Goal: Find specific page/section: Find specific page/section

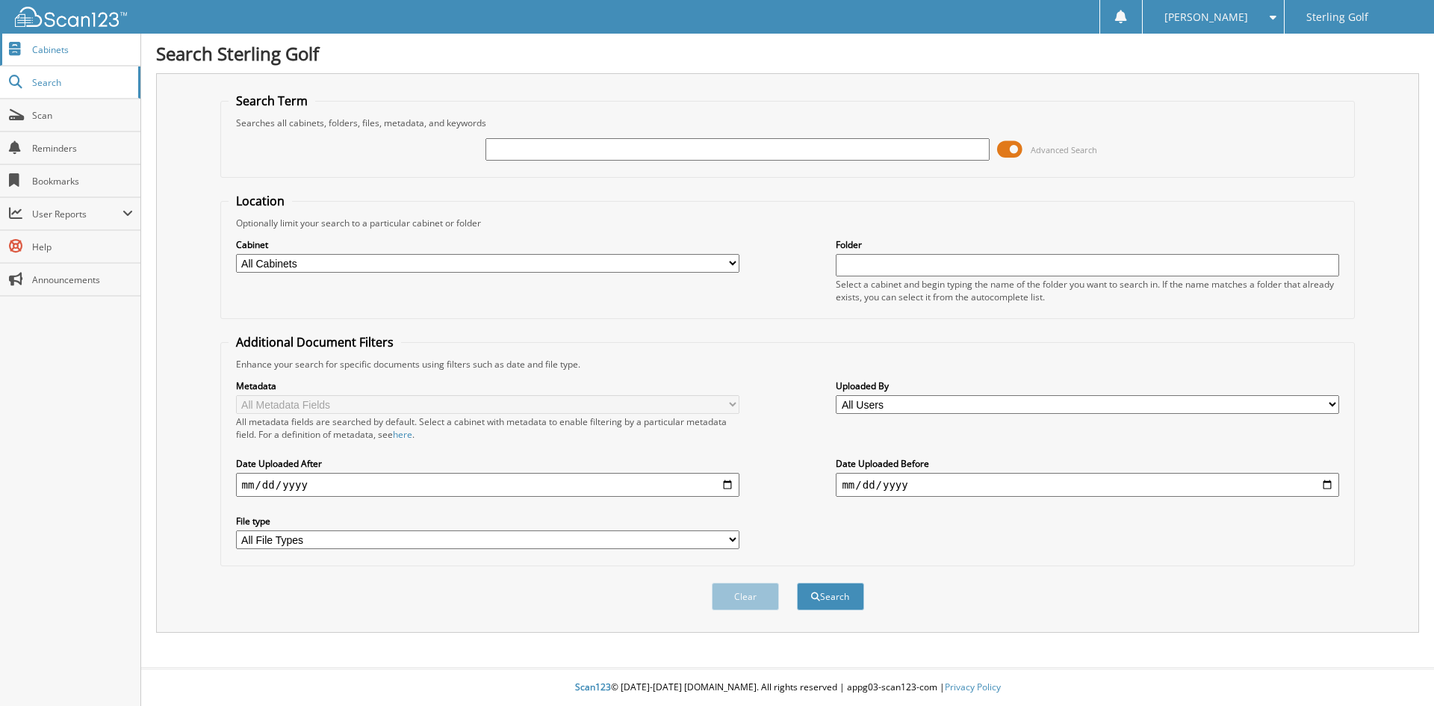
click at [101, 47] on span "Cabinets" at bounding box center [82, 49] width 101 height 13
type input "gear for sports"
click at [797, 583] on button "Search" at bounding box center [830, 597] width 67 height 28
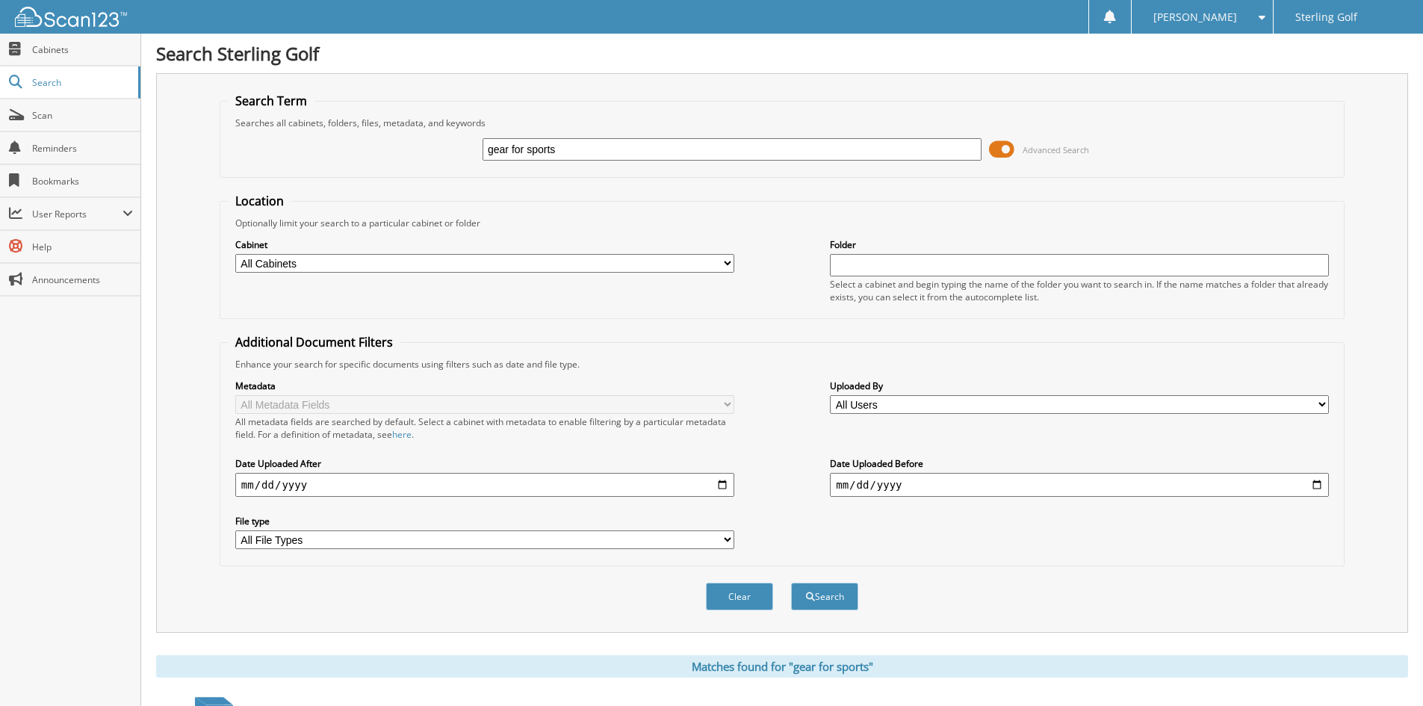
drag, startPoint x: 571, startPoint y: 153, endPoint x: 263, endPoint y: 103, distance: 312.5
click at [263, 103] on fieldset "Search Term Searches all cabinets, folders, files, metadata, and keywords gear …" at bounding box center [782, 135] width 1125 height 85
type input "gfsi"
click at [791, 583] on button "Search" at bounding box center [824, 597] width 67 height 28
drag, startPoint x: 572, startPoint y: 153, endPoint x: 250, endPoint y: 125, distance: 323.1
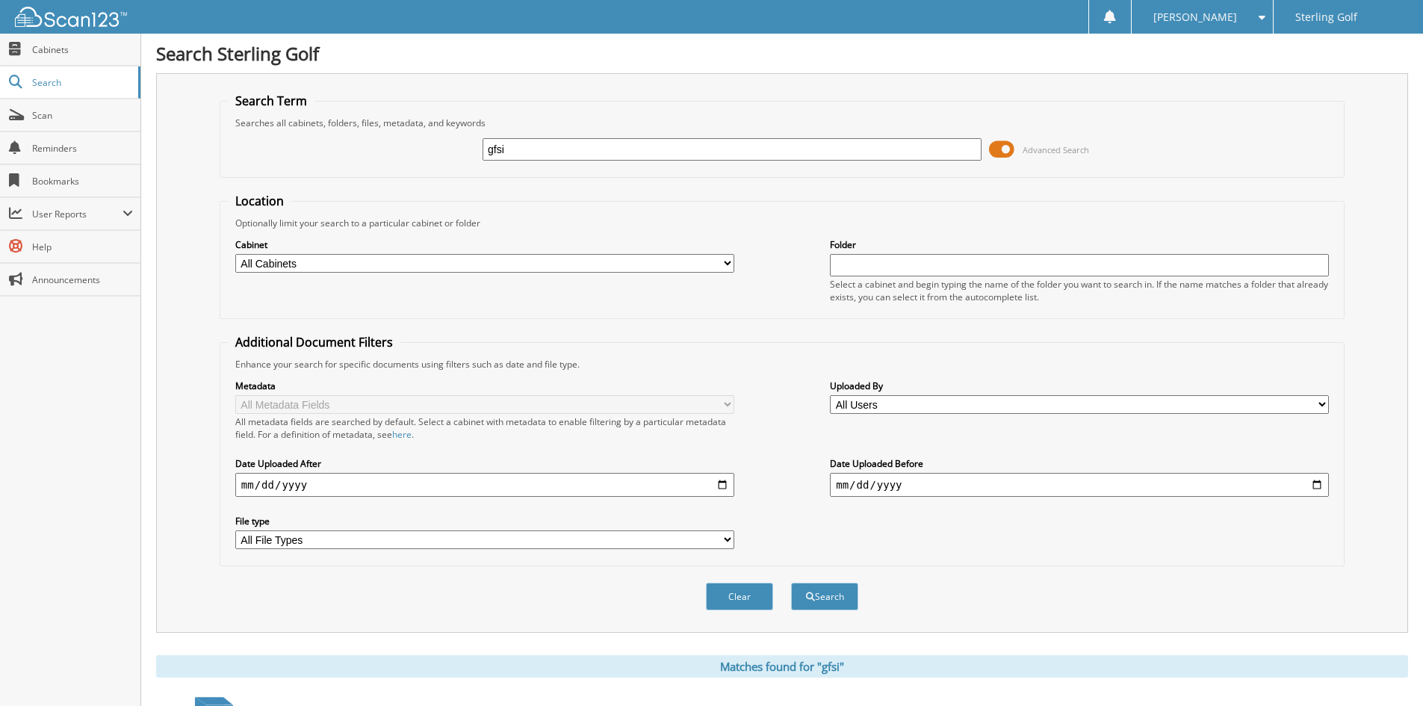
click at [250, 125] on fieldset "Search Term Searches all cabinets, folders, files, metadata, and keywords gfsi …" at bounding box center [782, 135] width 1125 height 85
type input "37986"
click at [791, 583] on button "Search" at bounding box center [824, 597] width 67 height 28
click at [65, 52] on span "Cabinets" at bounding box center [82, 49] width 101 height 13
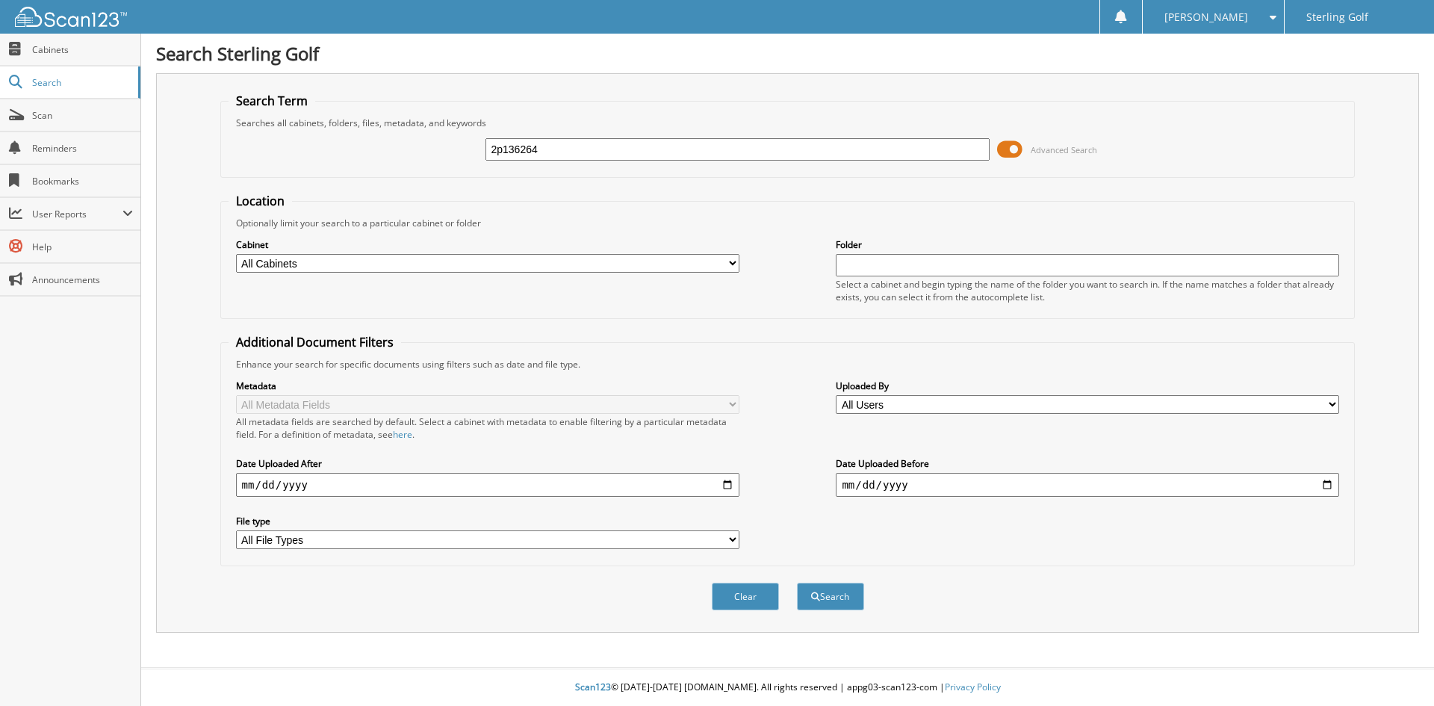
type input "2p136264"
click at [797, 583] on button "Search" at bounding box center [830, 597] width 67 height 28
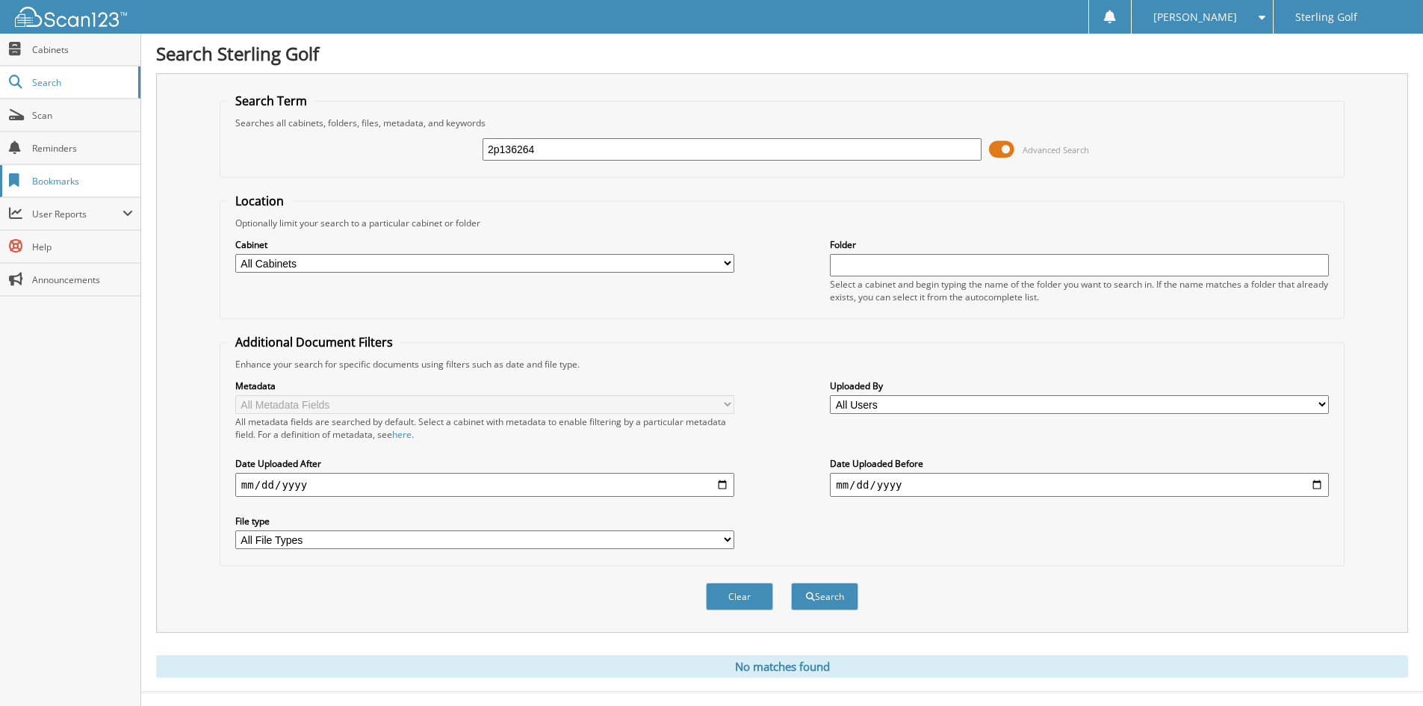
drag, startPoint x: 587, startPoint y: 148, endPoint x: 74, endPoint y: 169, distance: 513.6
click at [74, 169] on body "[PERSON_NAME] Settings Logout Sterling Golf Close Cabinets Search Scan" at bounding box center [711, 365] width 1423 height 730
paste input "P136264"
type input "2P136264"
click at [791, 583] on button "Search" at bounding box center [824, 597] width 67 height 28
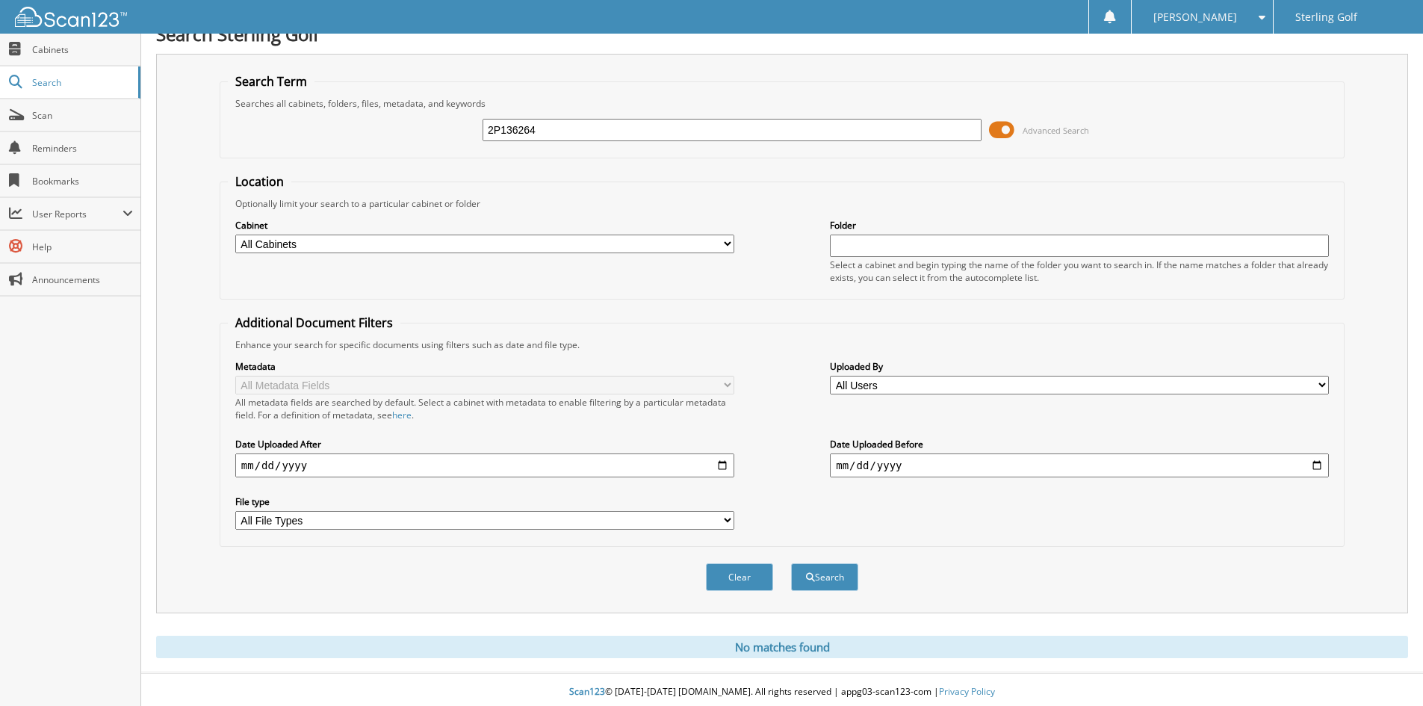
scroll to position [25, 0]
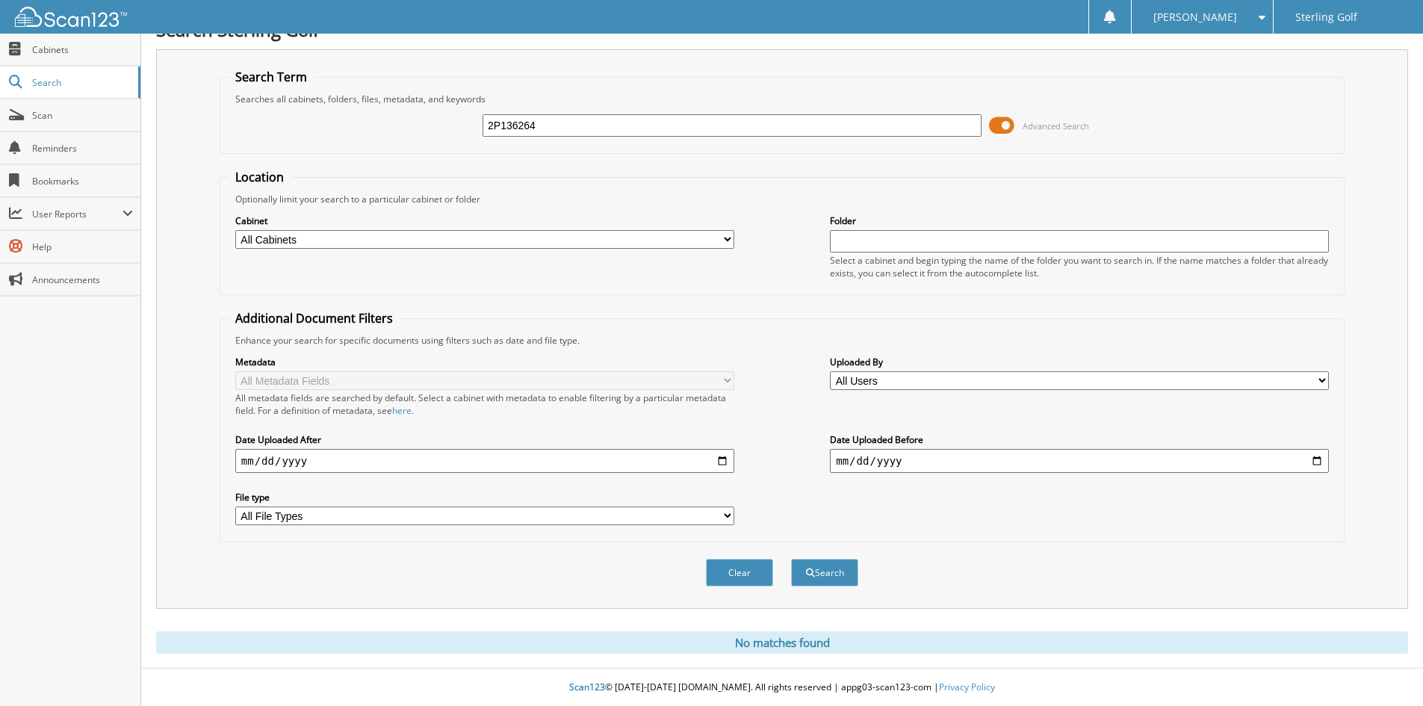
drag, startPoint x: 560, startPoint y: 120, endPoint x: 289, endPoint y: 161, distance: 274.3
click at [289, 161] on form "Search Term Searches all cabinets, folders, files, metadata, and keywords 2P136…" at bounding box center [782, 336] width 1125 height 534
paste input "30"
type input "2P136304"
click at [791, 559] on button "Search" at bounding box center [824, 573] width 67 height 28
